Goal: Information Seeking & Learning: Learn about a topic

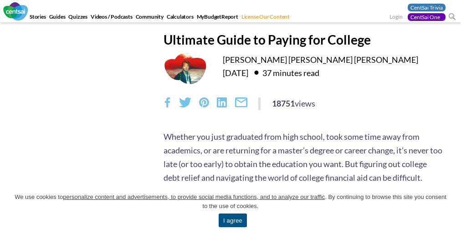
click at [230, 210] on span "We use cookies to personalize content and advertisements, to provide social med…" at bounding box center [230, 202] width 433 height 18
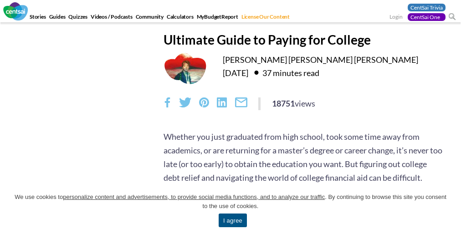
click at [232, 220] on link "I agree" at bounding box center [233, 221] width 28 height 14
